Goal: Information Seeking & Learning: Learn about a topic

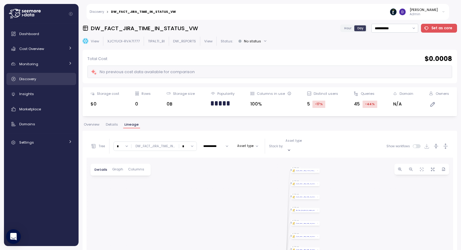
click at [42, 74] on link "Discovery" at bounding box center [41, 79] width 70 height 12
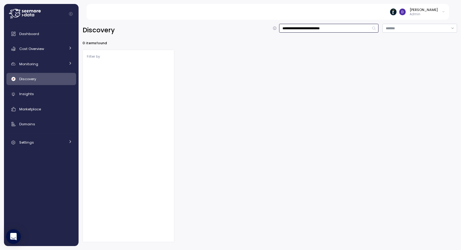
click at [323, 29] on input "**********" at bounding box center [328, 28] width 99 height 9
type input "*"
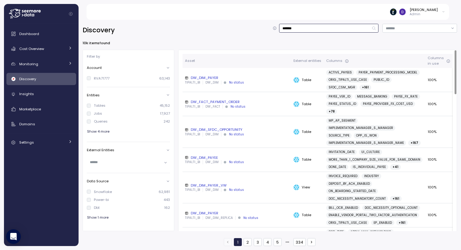
type input "*******"
click at [203, 100] on td "DW_FACT_PAYMENT_ORDER TIPALTI_BI DW_FACT No status" at bounding box center [236, 104] width 108 height 24
click at [202, 102] on div "DW_FACT_PAYMENT_ORDER" at bounding box center [237, 102] width 104 height 5
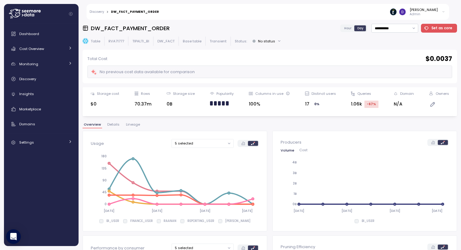
click at [110, 129] on div "Overview Details Lineage" at bounding box center [269, 127] width 374 height 8
click at [110, 122] on div "**********" at bounding box center [269, 135] width 374 height 223
click at [110, 125] on span "Details" at bounding box center [113, 124] width 12 height 3
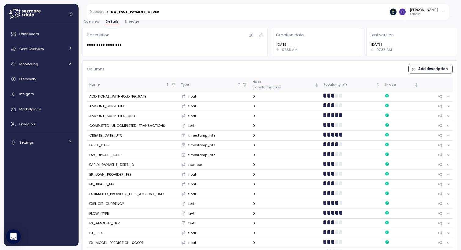
scroll to position [107, 0]
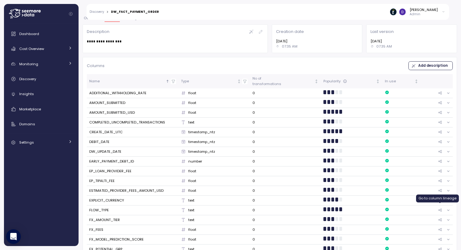
click at [440, 209] on icon at bounding box center [440, 210] width 4 height 3
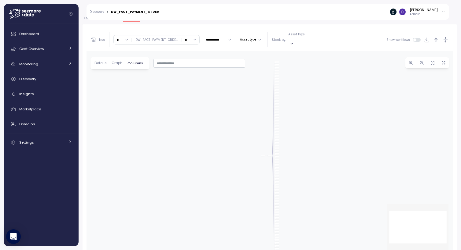
click at [193, 37] on input "*" at bounding box center [190, 39] width 17 height 9
type input "*"
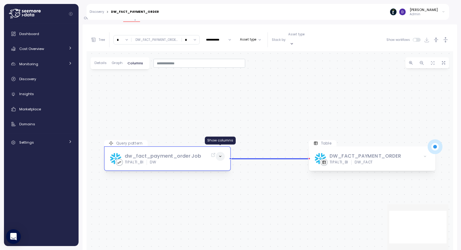
click at [220, 155] on icon at bounding box center [220, 157] width 4 height 4
click at [222, 152] on span at bounding box center [219, 156] width 9 height 9
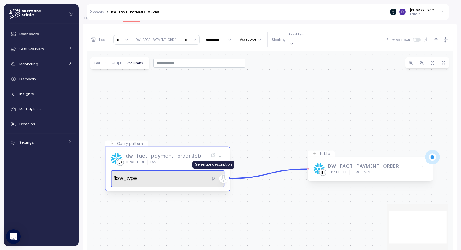
click at [213, 176] on icon "button" at bounding box center [213, 179] width 5 height 6
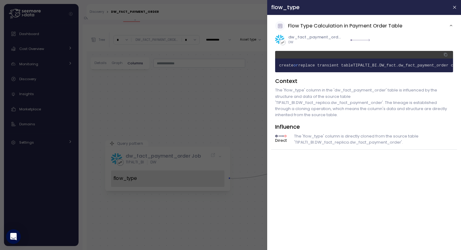
click at [374, 64] on span "TIPALTI_BI" at bounding box center [365, 65] width 24 height 5
click at [453, 10] on button "button" at bounding box center [454, 7] width 7 height 7
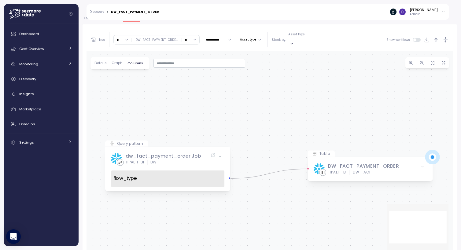
click at [128, 38] on input "*" at bounding box center [122, 39] width 17 height 9
click at [121, 89] on div "4" at bounding box center [121, 89] width 9 height 5
type input "*"
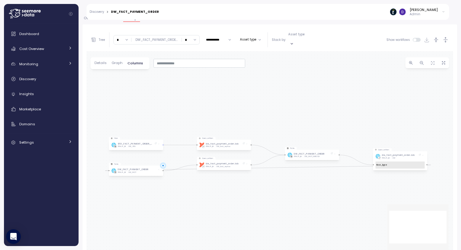
click at [226, 173] on div "Table DW_FACT_PAYMENT_ORDER TIPALTI_BI DW_FACT Query pattern dbt dw_fact_paymen…" at bounding box center [269, 153] width 366 height 204
